Goal: Task Accomplishment & Management: Use online tool/utility

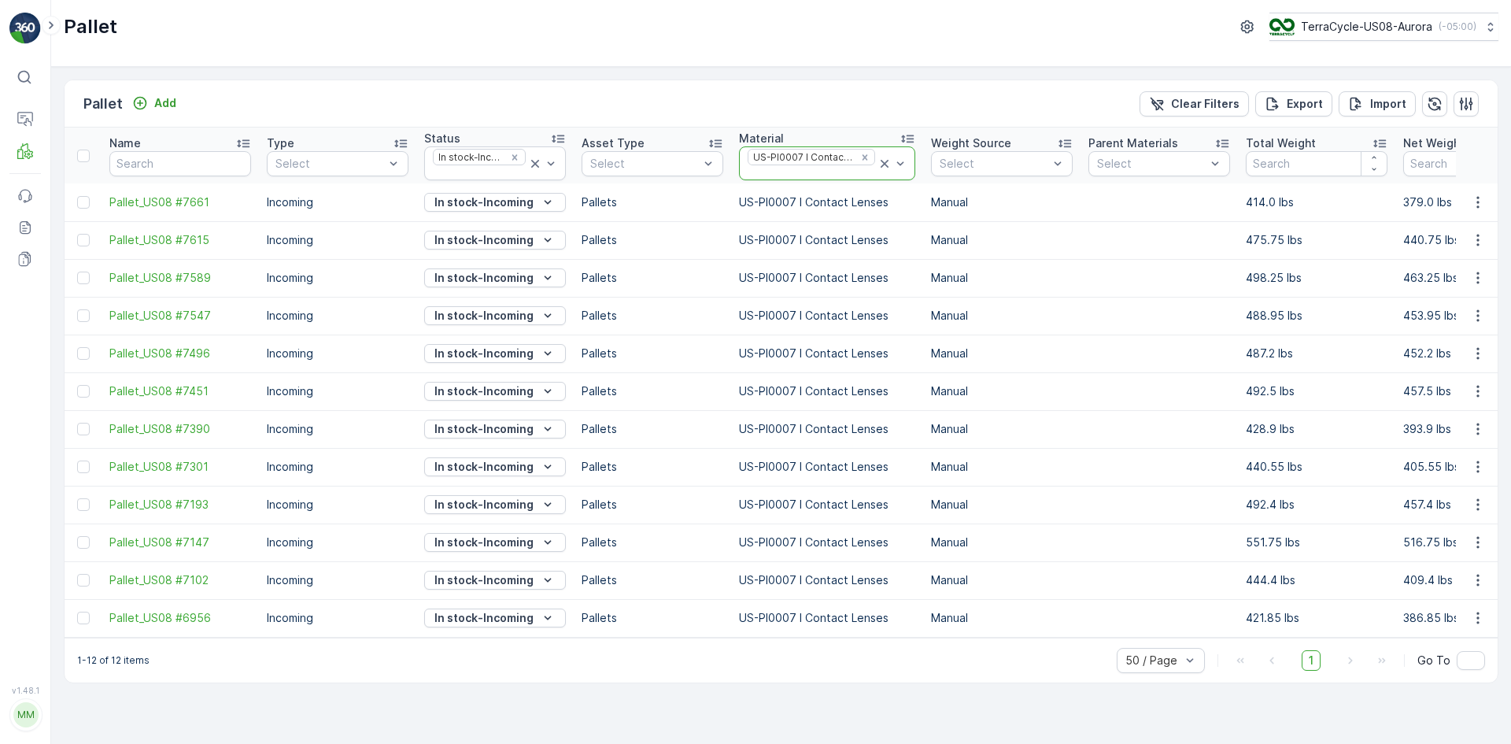
click at [877, 159] on icon at bounding box center [885, 164] width 16 height 16
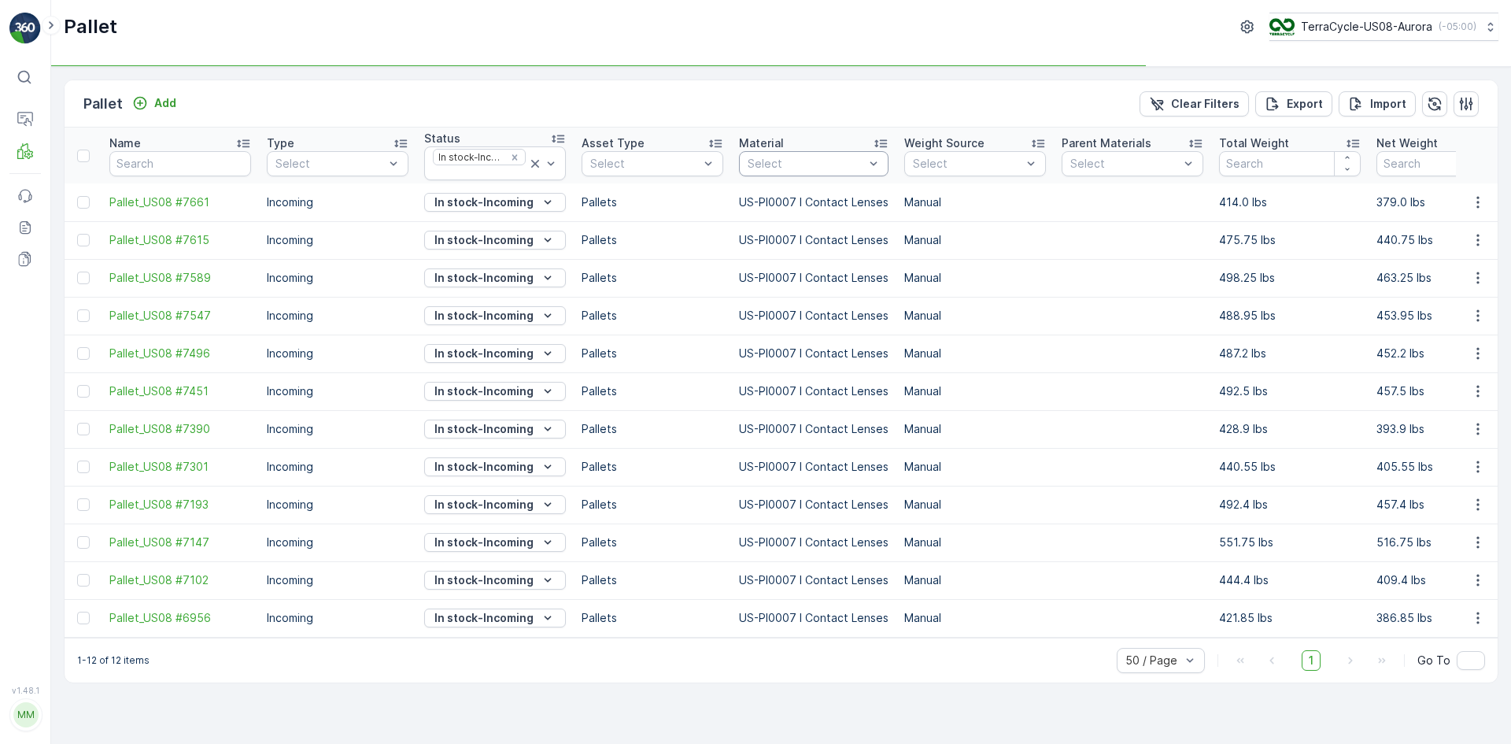
click at [841, 161] on div at bounding box center [806, 163] width 120 height 13
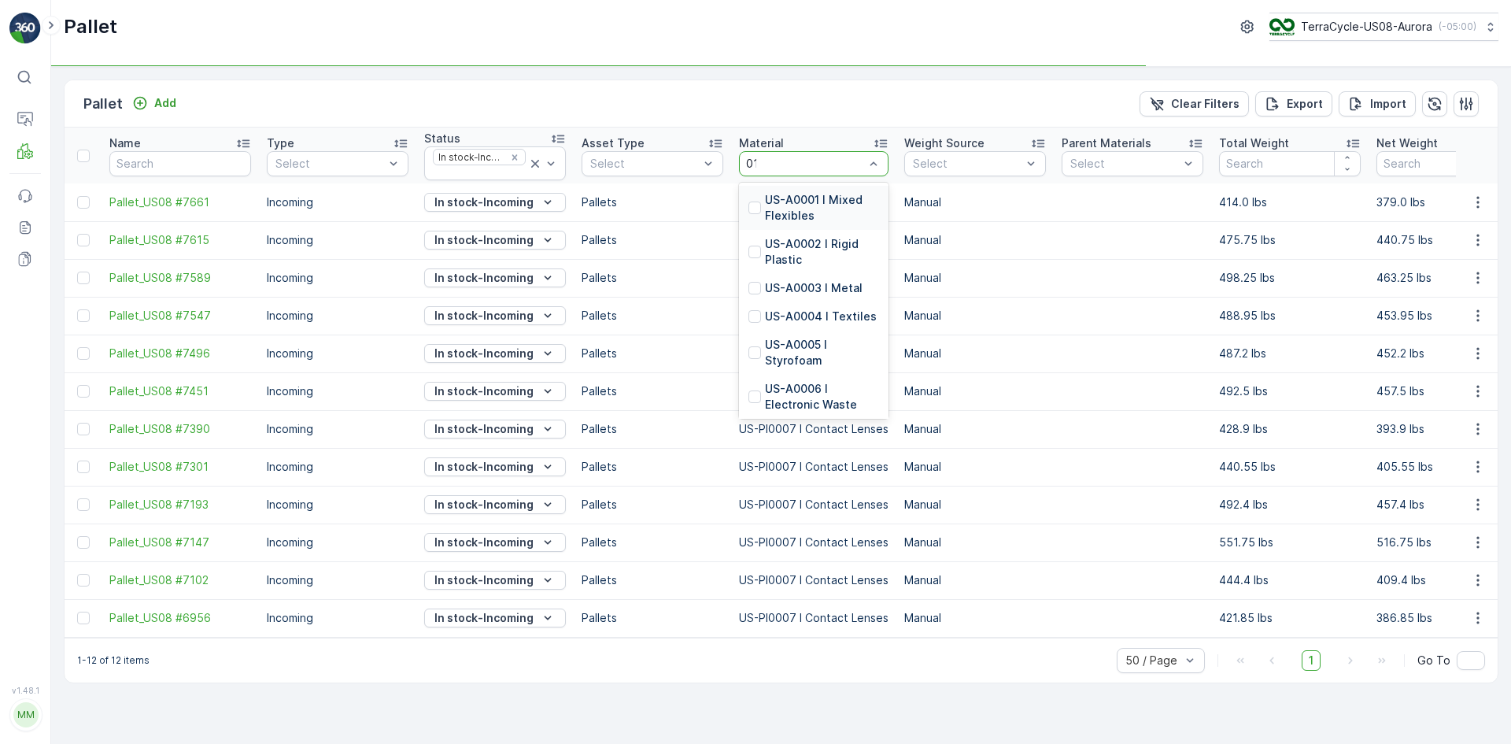
type input "0116"
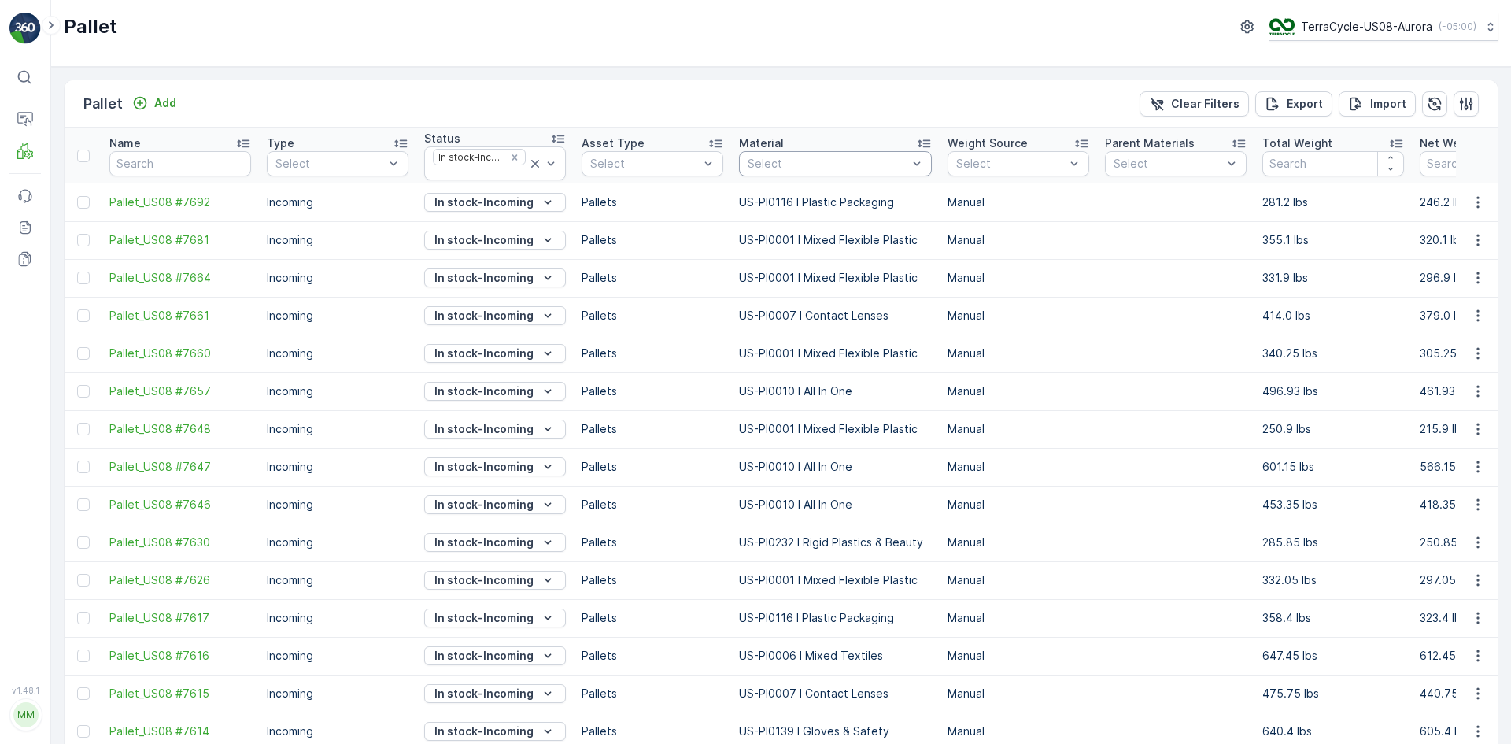
click at [784, 153] on div "Select" at bounding box center [835, 163] width 193 height 25
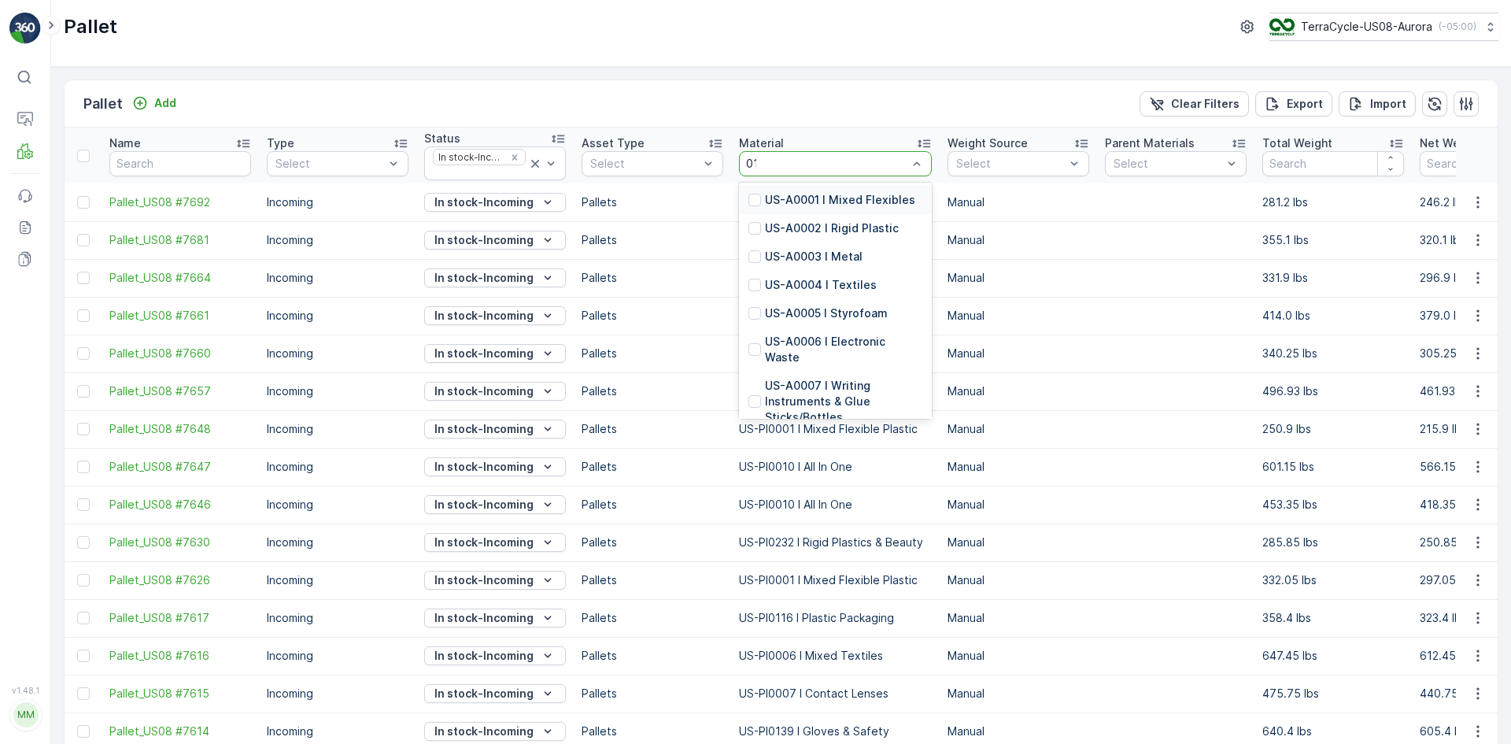
type input "0116"
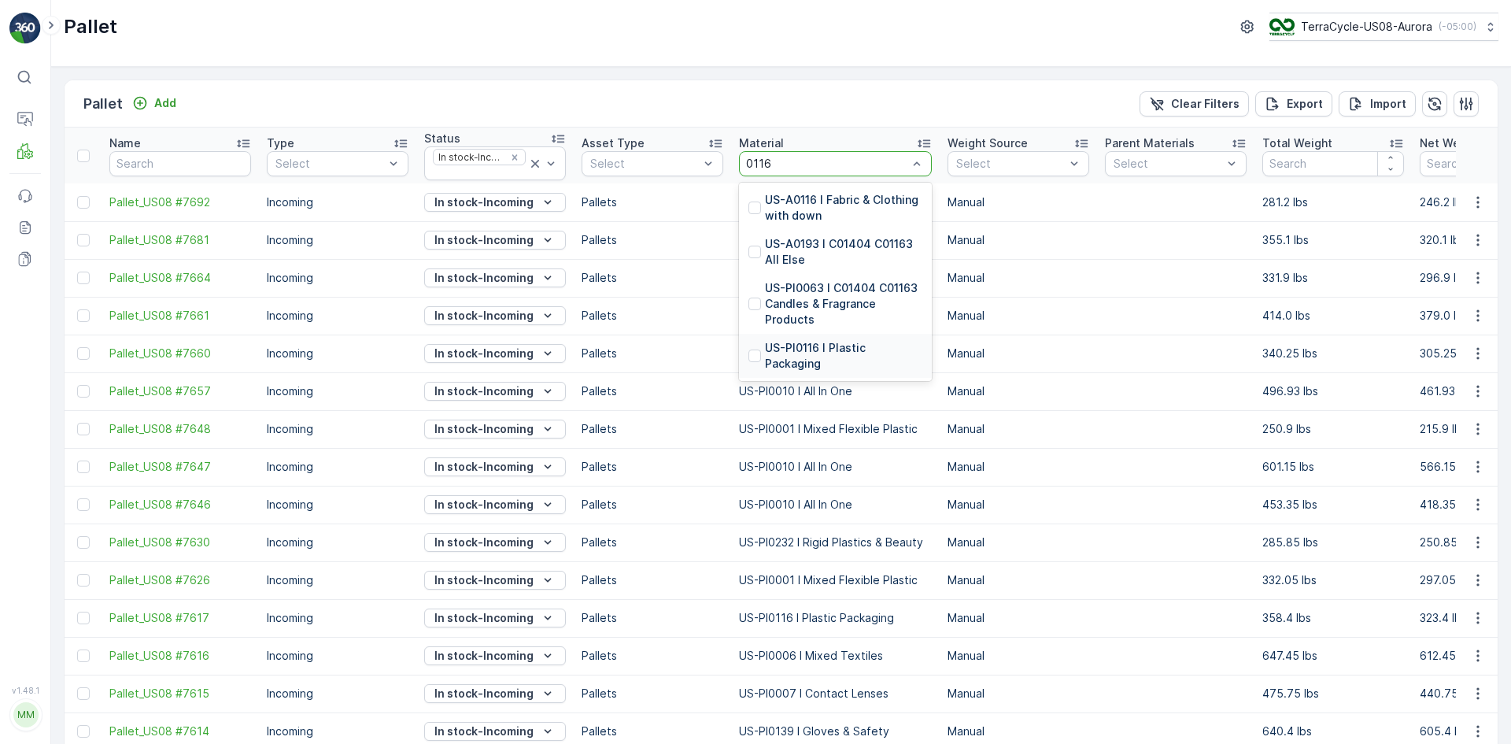
click at [755, 349] on div at bounding box center [755, 355] width 13 height 13
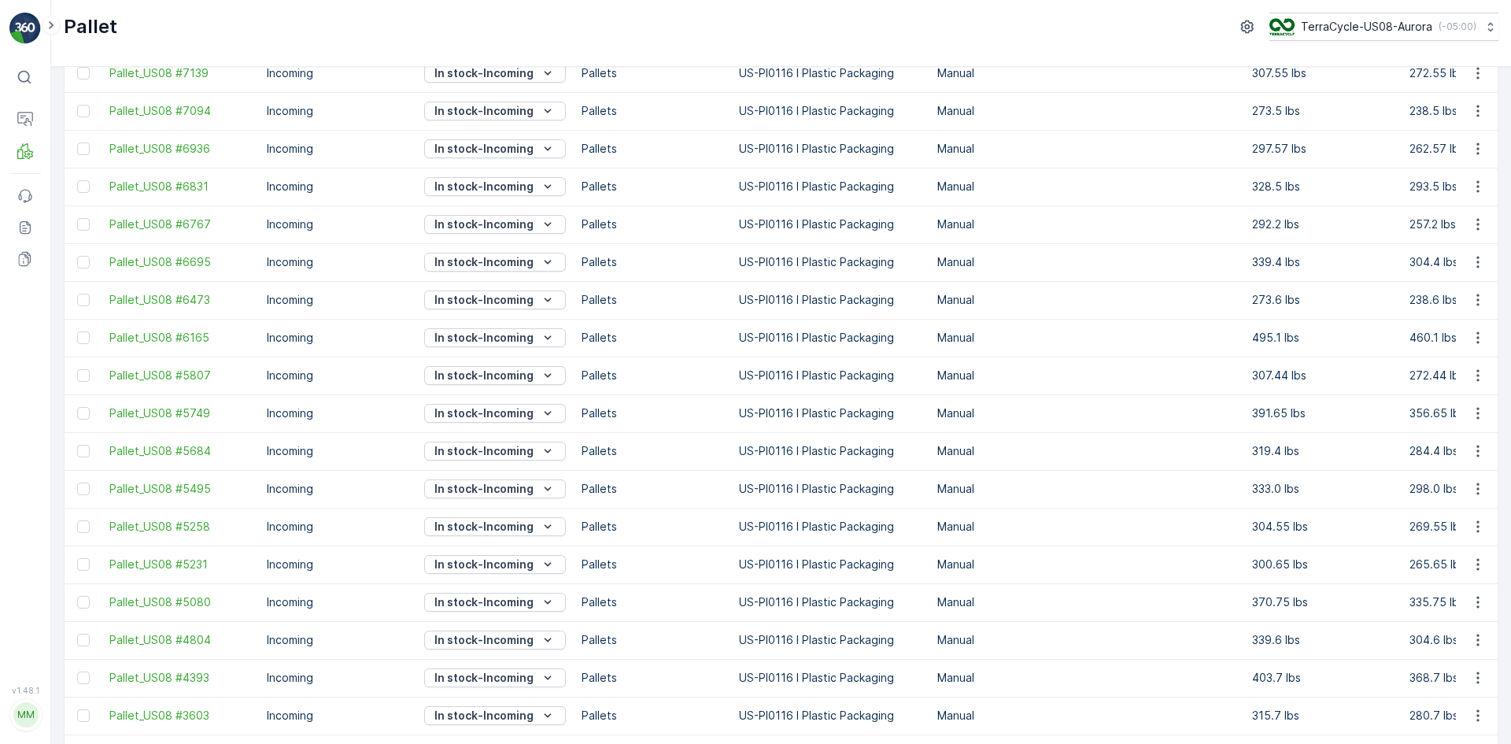
scroll to position [489, 0]
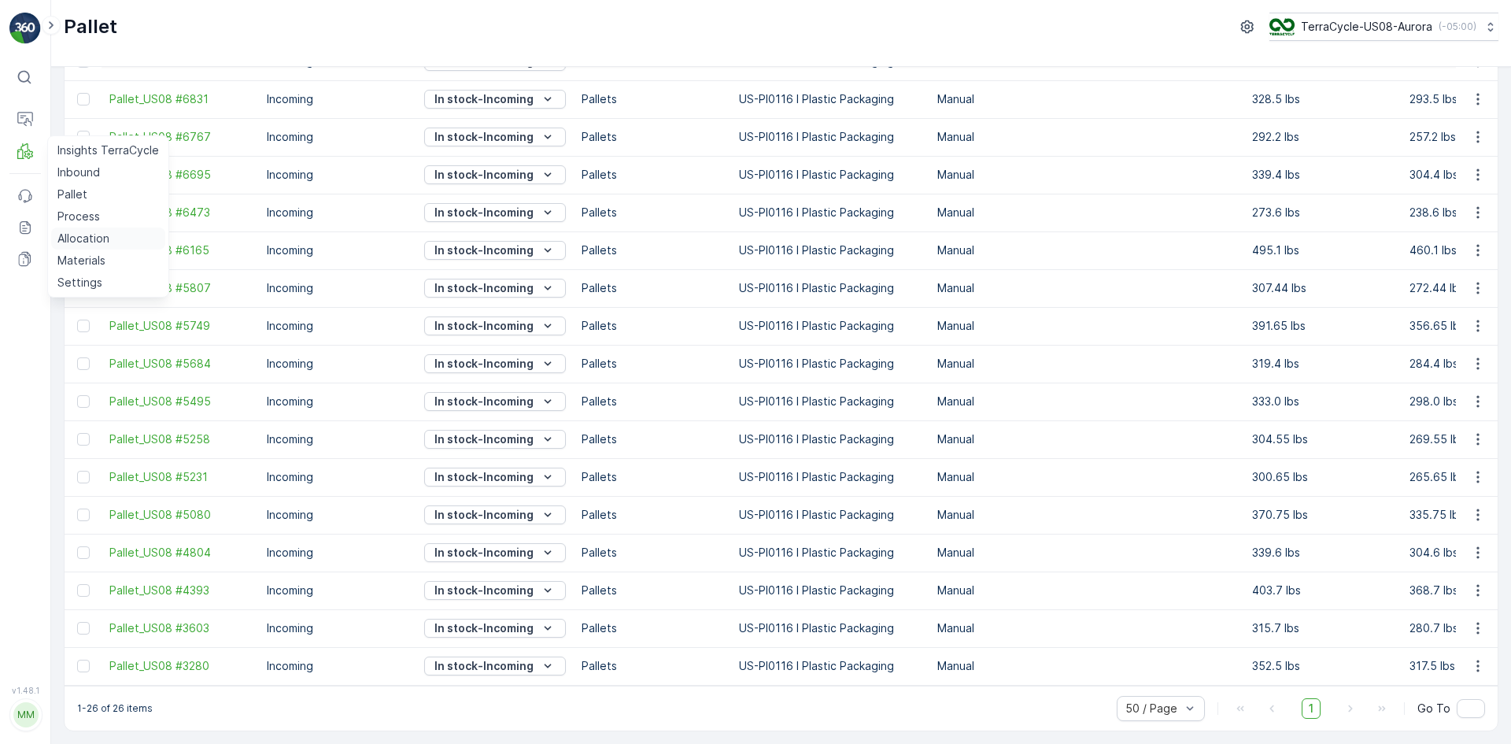
click at [87, 239] on p "Allocation" at bounding box center [83, 239] width 52 height 16
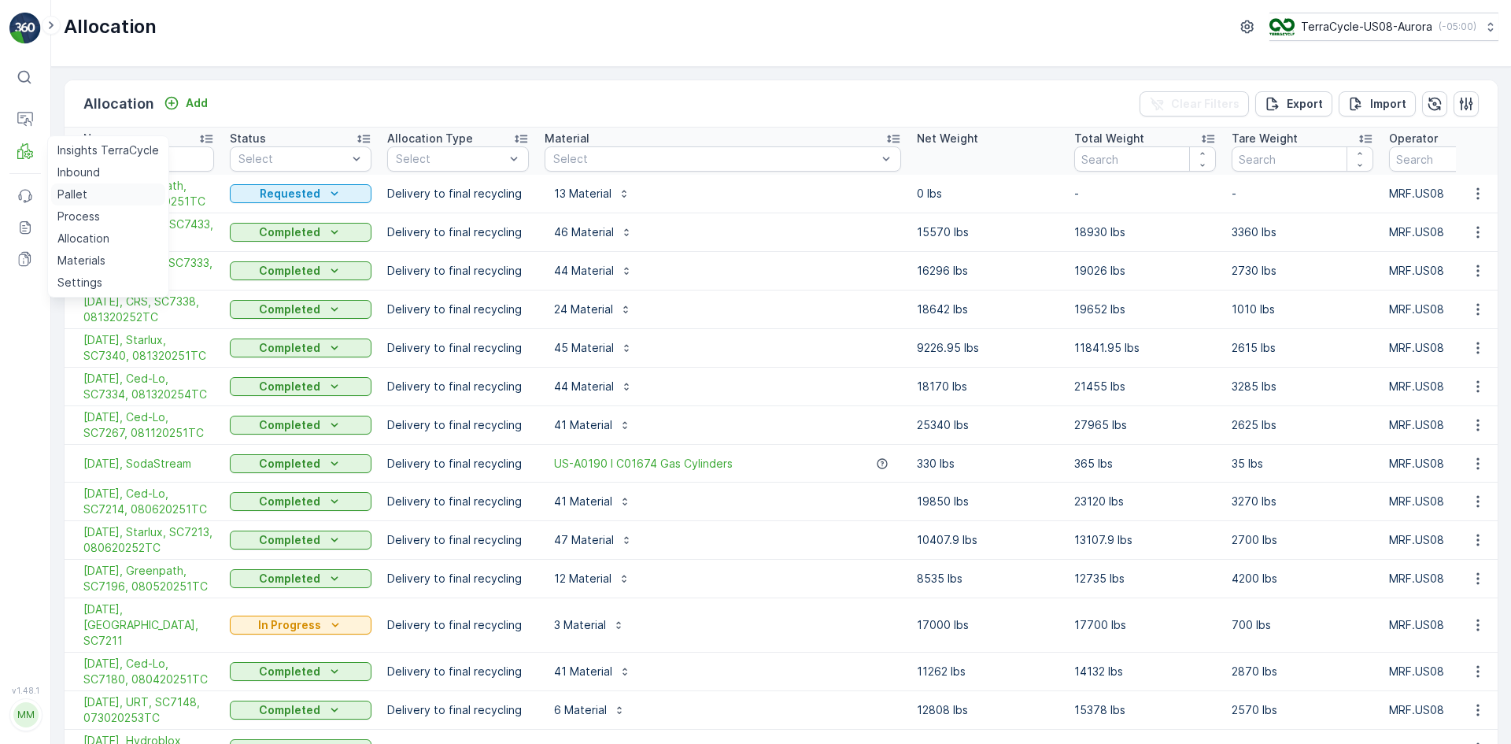
click at [64, 196] on p "Pallet" at bounding box center [72, 195] width 30 height 16
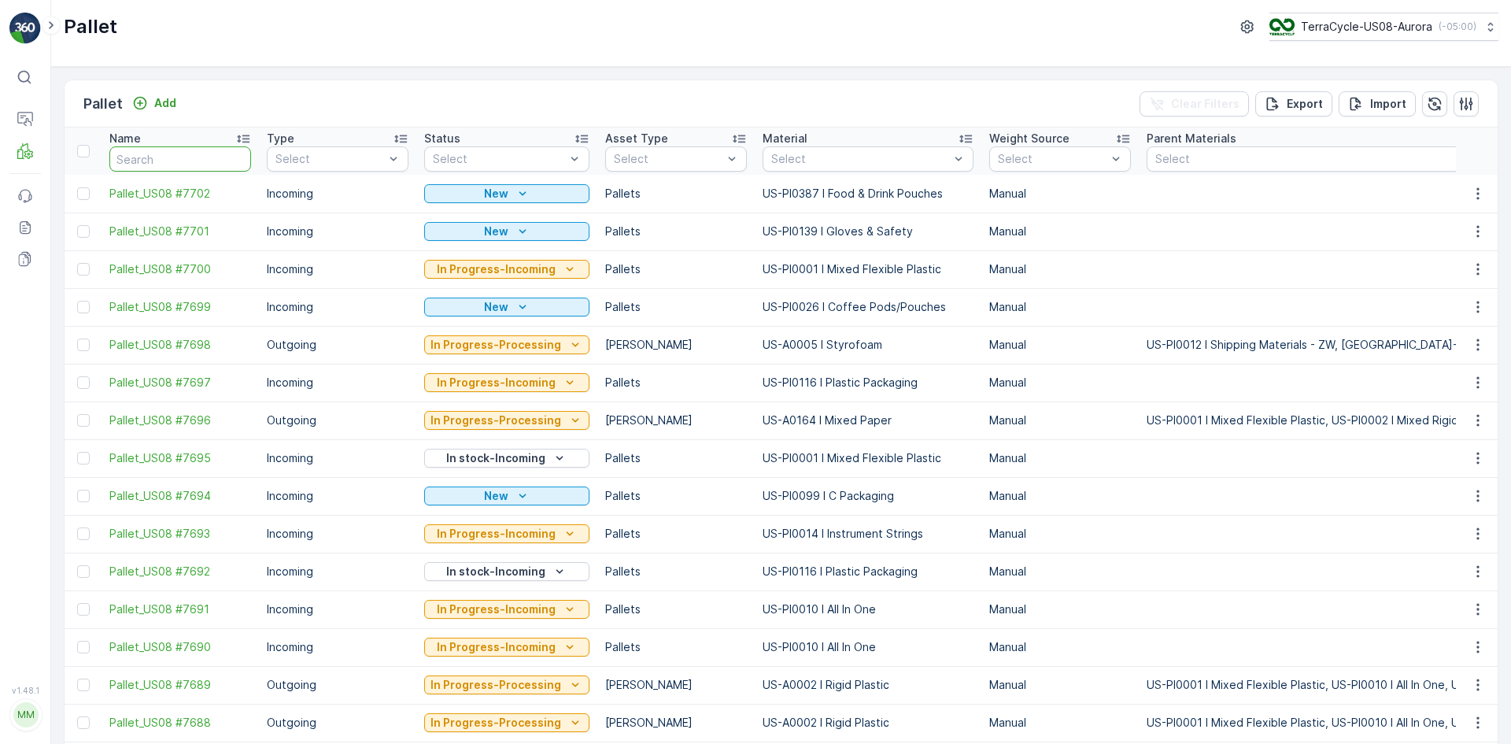
click at [149, 165] on input "text" at bounding box center [180, 158] width 142 height 25
paste input "SC7335"
type input "SC7335"
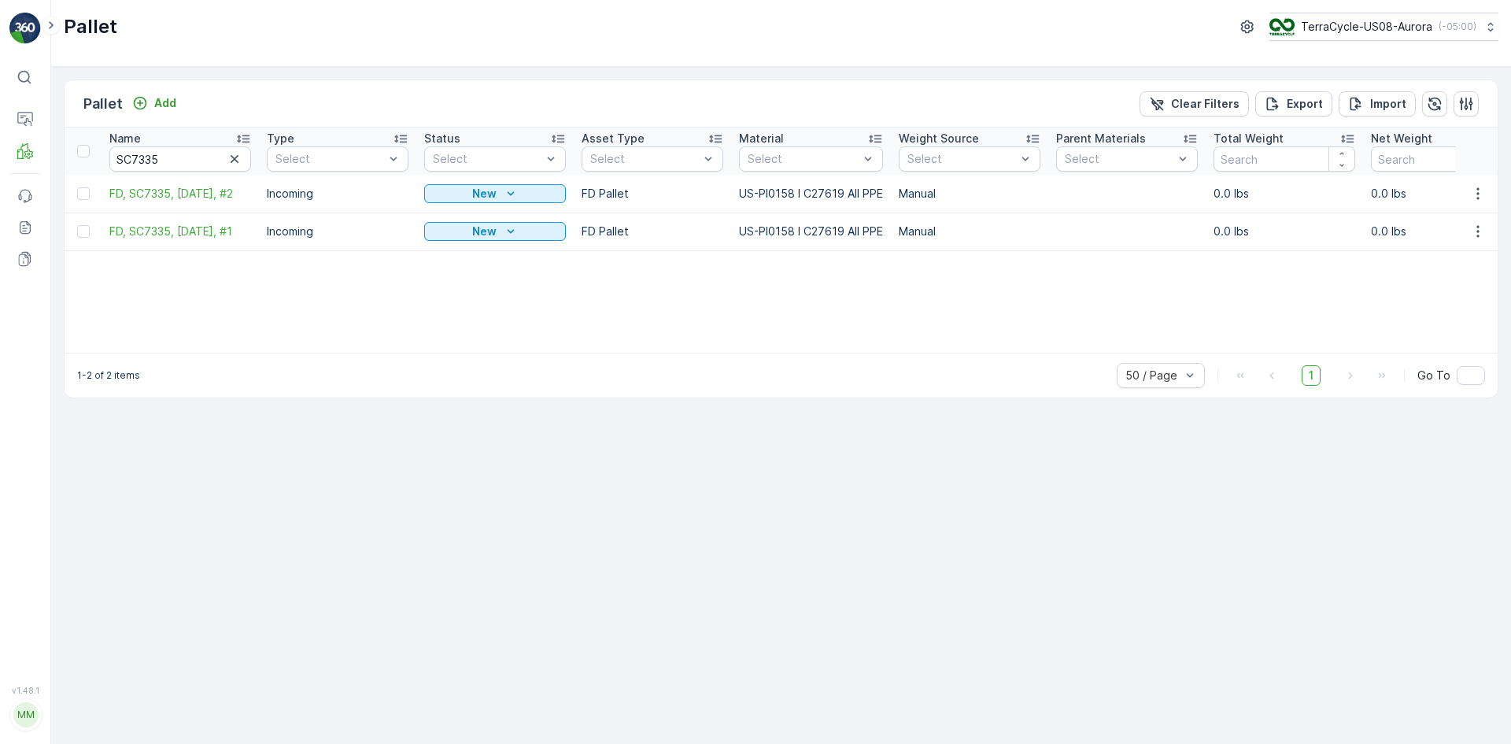
drag, startPoint x: 78, startPoint y: 192, endPoint x: 80, endPoint y: 202, distance: 10.4
click at [78, 191] on div at bounding box center [83, 193] width 13 height 13
click at [77, 187] on input "checkbox" at bounding box center [77, 187] width 0 height 0
click at [83, 230] on div at bounding box center [83, 231] width 13 height 13
click at [77, 225] on input "checkbox" at bounding box center [77, 225] width 0 height 0
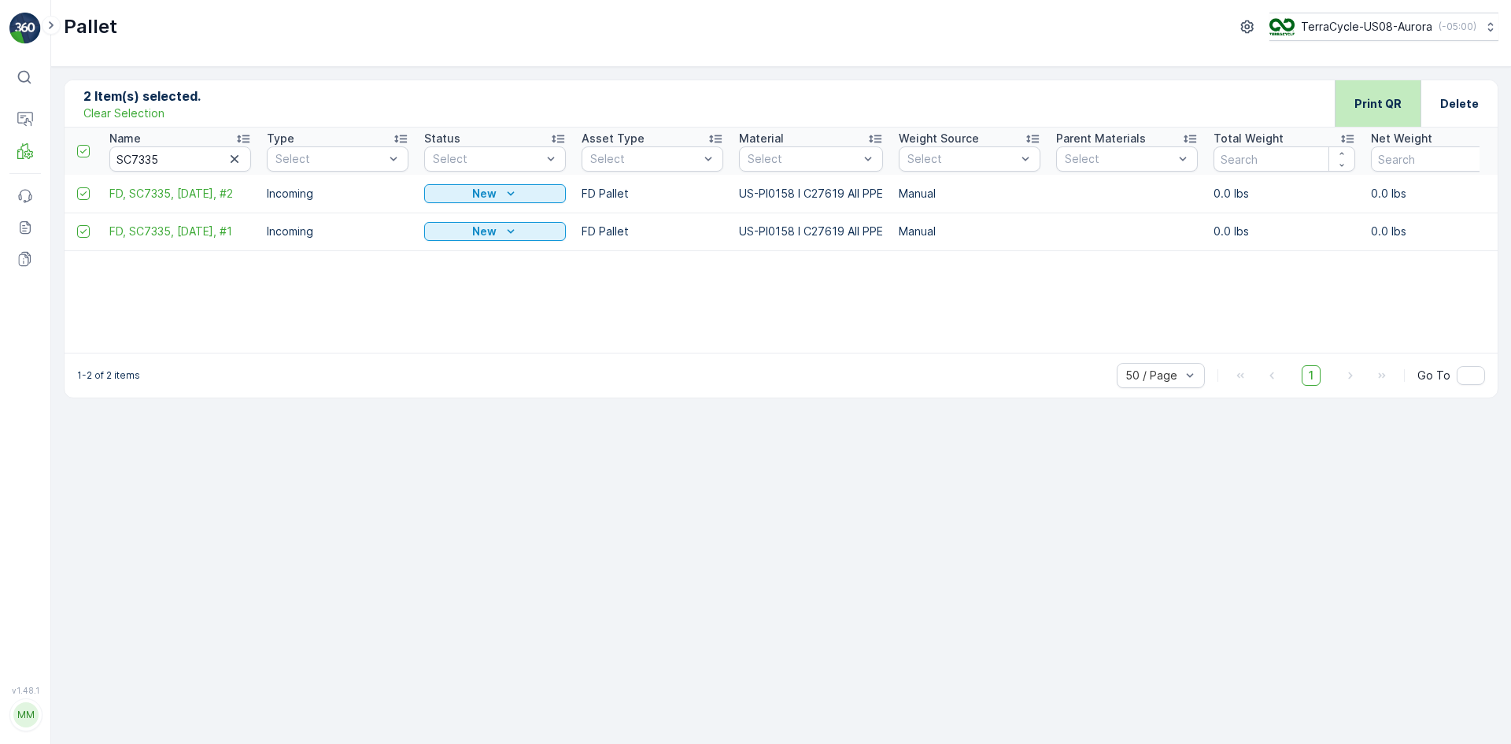
click at [1402, 102] on p "Print QR" at bounding box center [1378, 104] width 47 height 16
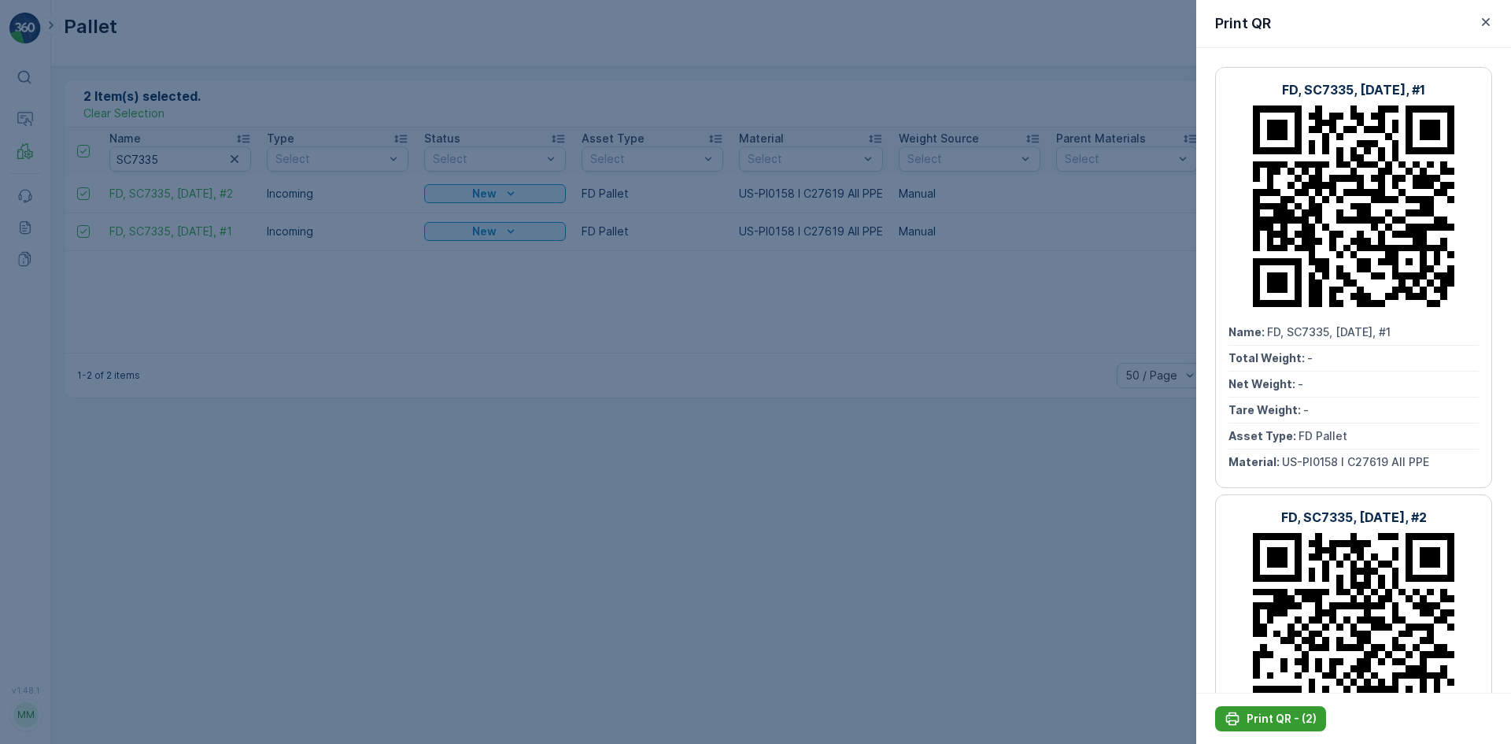
click at [1256, 711] on p "Print QR - (2)" at bounding box center [1282, 719] width 70 height 16
